Goal: Subscribe to service/newsletter

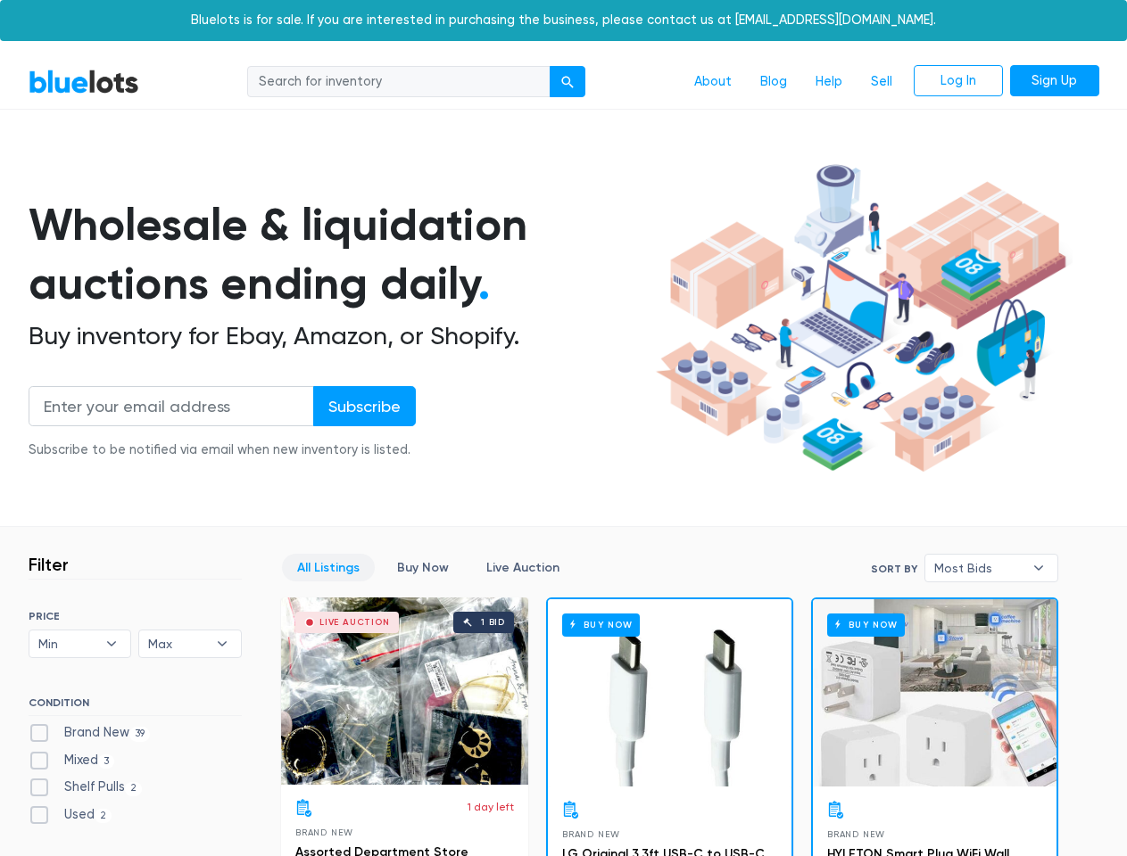
click at [568, 82] on div "submit" at bounding box center [567, 82] width 12 height 12
click at [363, 406] on input "Subscribe" at bounding box center [364, 406] width 103 height 40
click at [80, 644] on span "Min" at bounding box center [67, 644] width 59 height 27
click at [190, 644] on span "Max" at bounding box center [177, 644] width 59 height 27
click at [991, 568] on span "Most Bids" at bounding box center [978, 568] width 89 height 27
